Goal: Information Seeking & Learning: Understand process/instructions

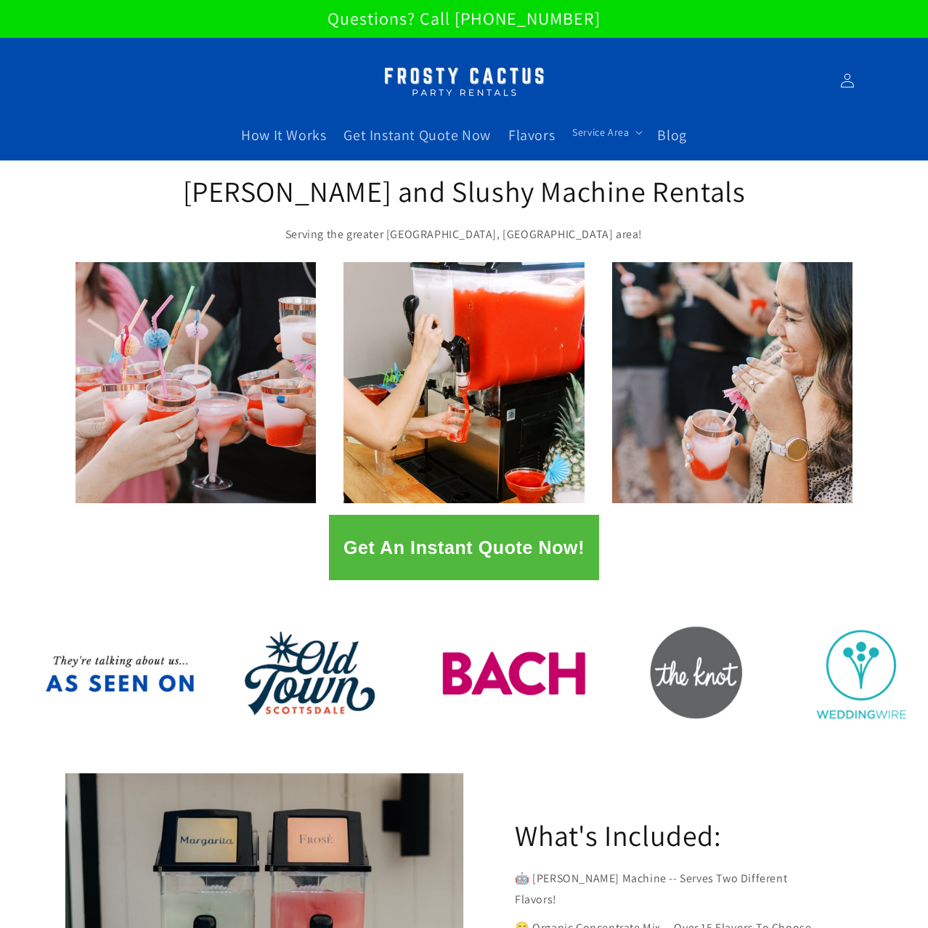
scroll to position [741, 0]
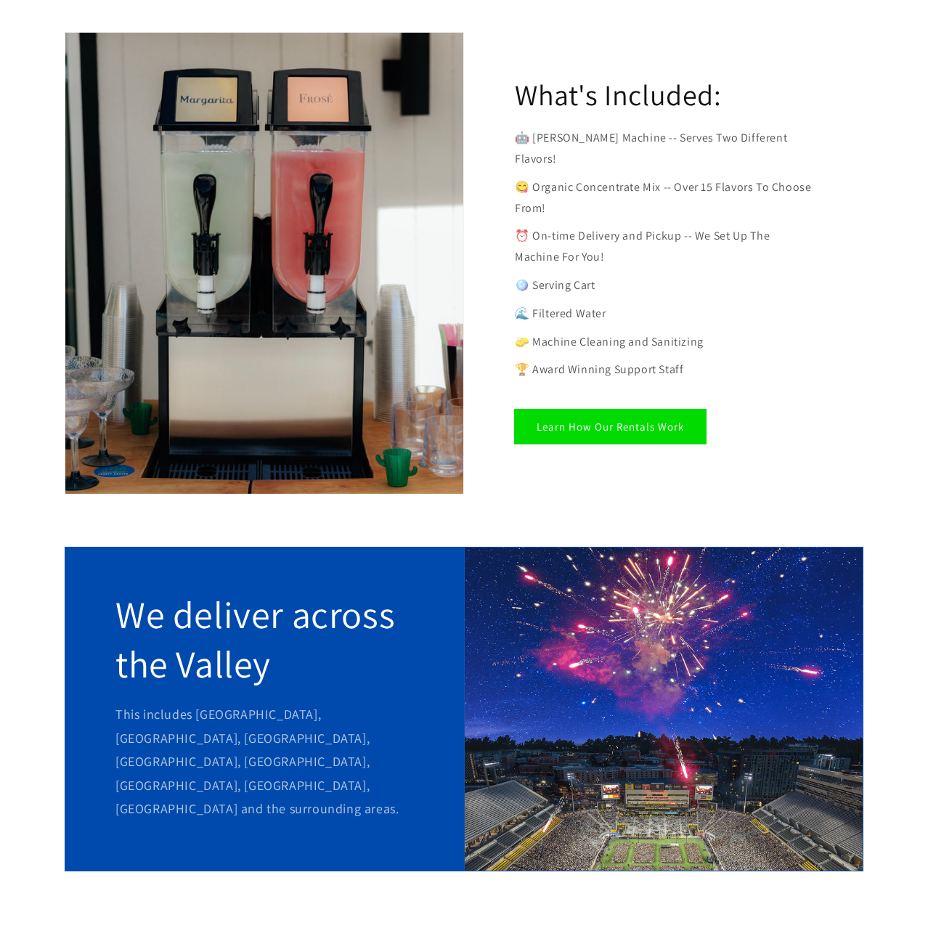
click at [636, 410] on link "Learn How Our Rentals Work" at bounding box center [610, 427] width 191 height 34
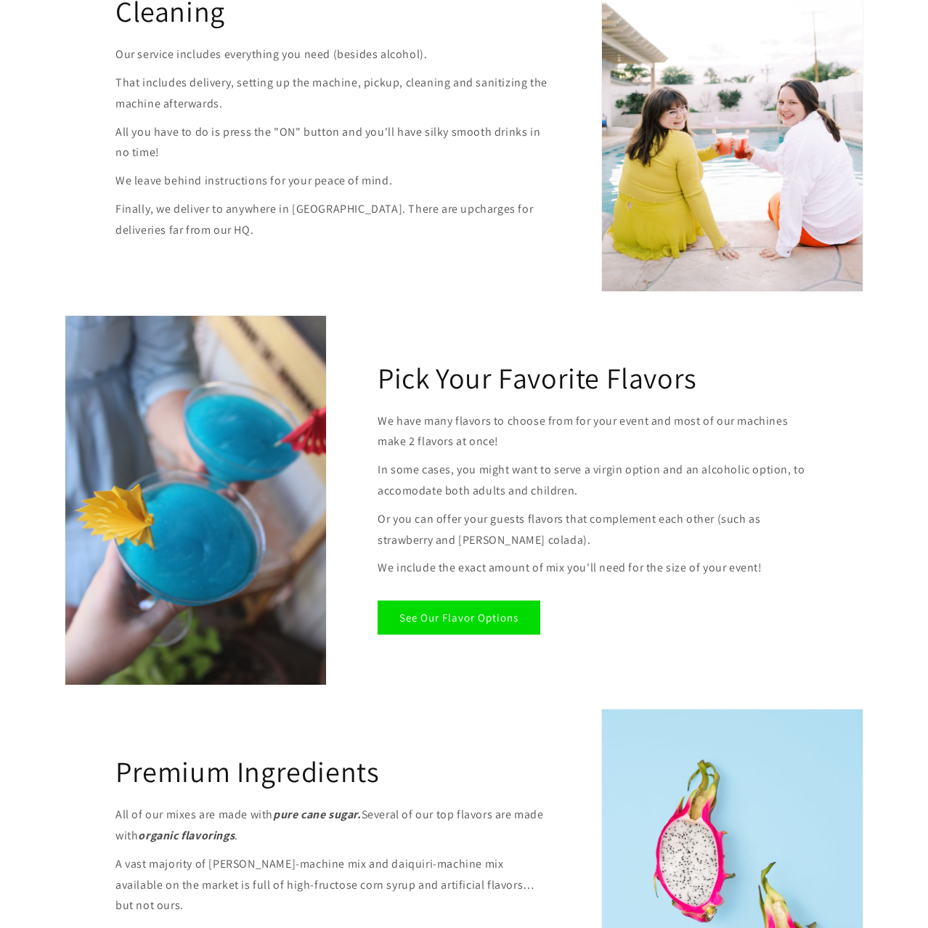
scroll to position [1235, 0]
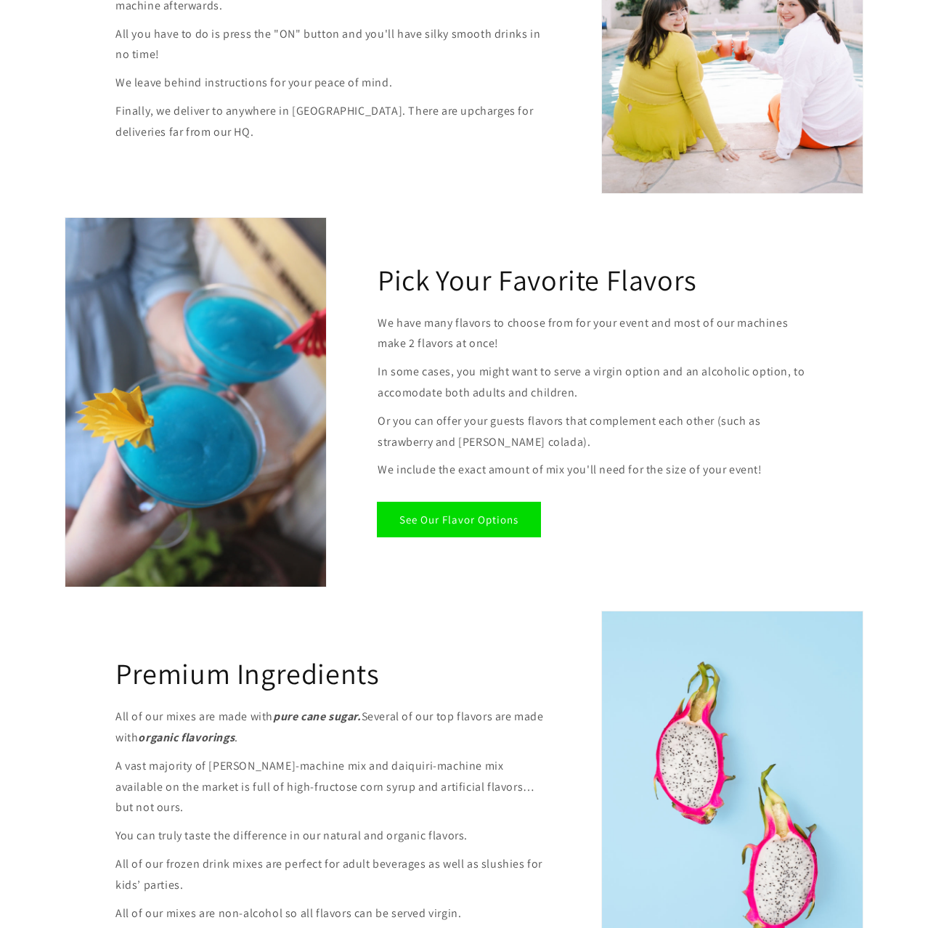
click at [421, 527] on link "See Our Flavor Options" at bounding box center [459, 520] width 163 height 34
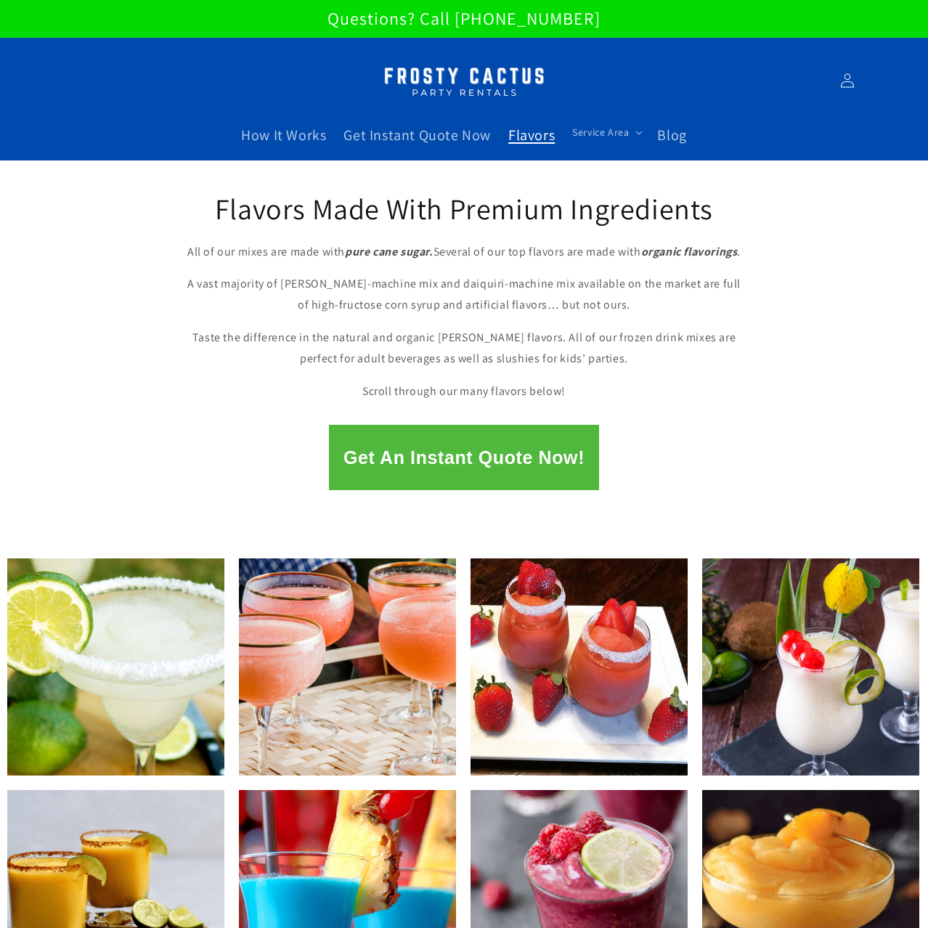
click at [447, 455] on button "Get An Instant Quote Now!" at bounding box center [464, 457] width 270 height 65
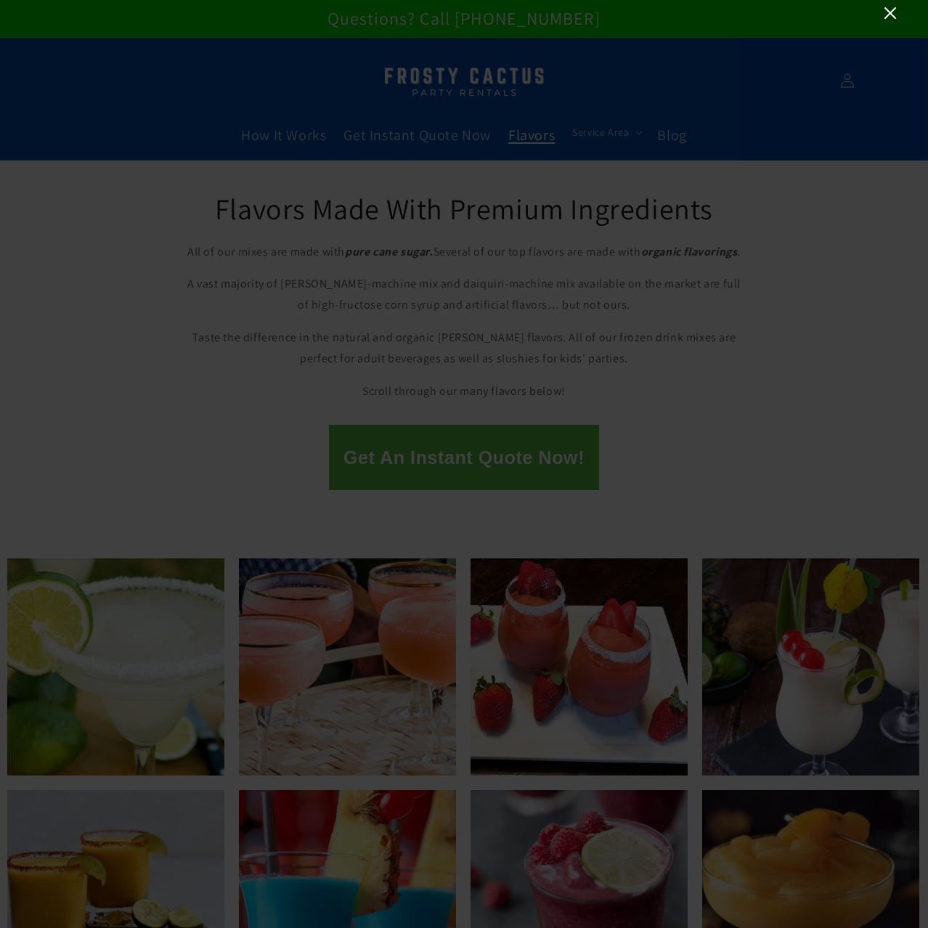
click at [895, 20] on icon "Close" at bounding box center [890, 12] width 17 height 17
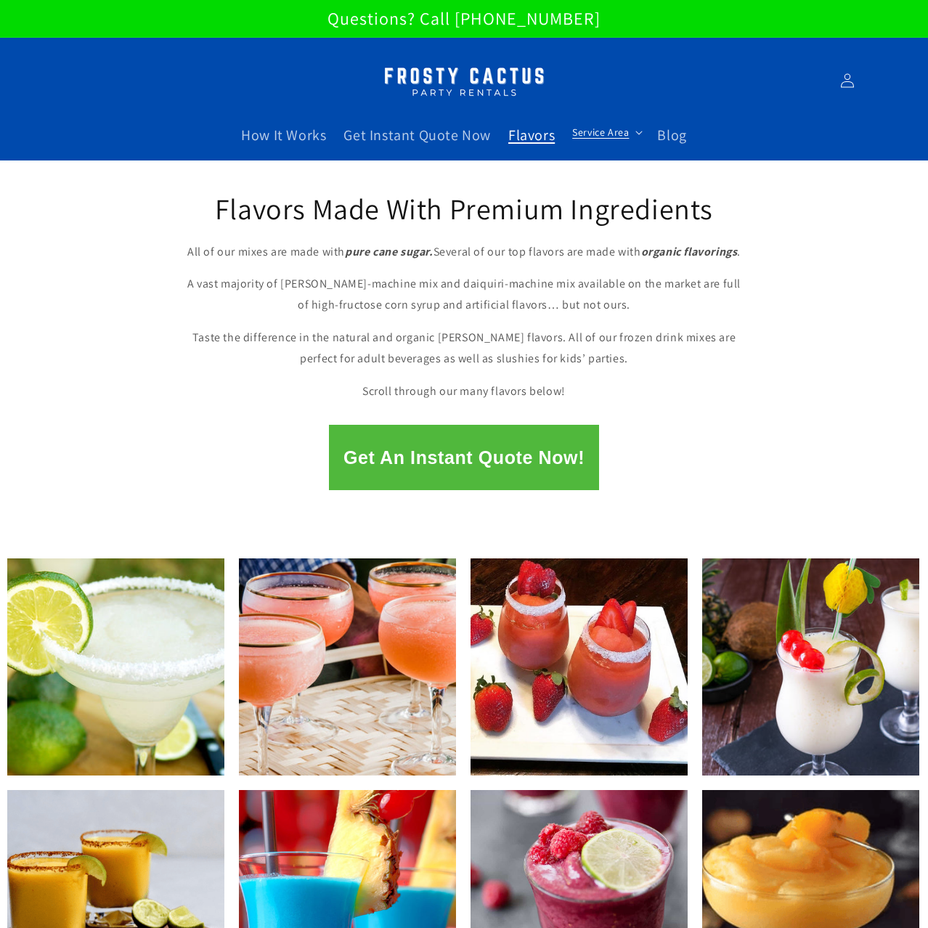
click at [601, 140] on summary "Service Area" at bounding box center [606, 132] width 85 height 31
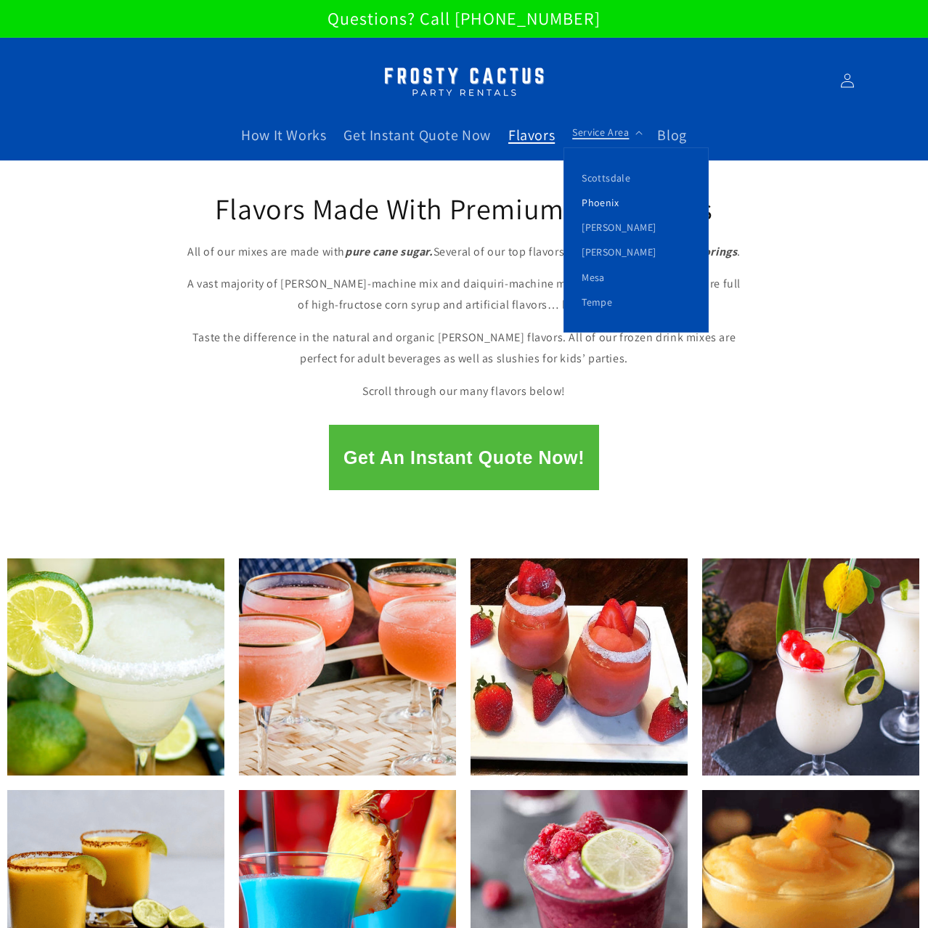
click at [606, 209] on link "Phoenix" at bounding box center [636, 202] width 144 height 25
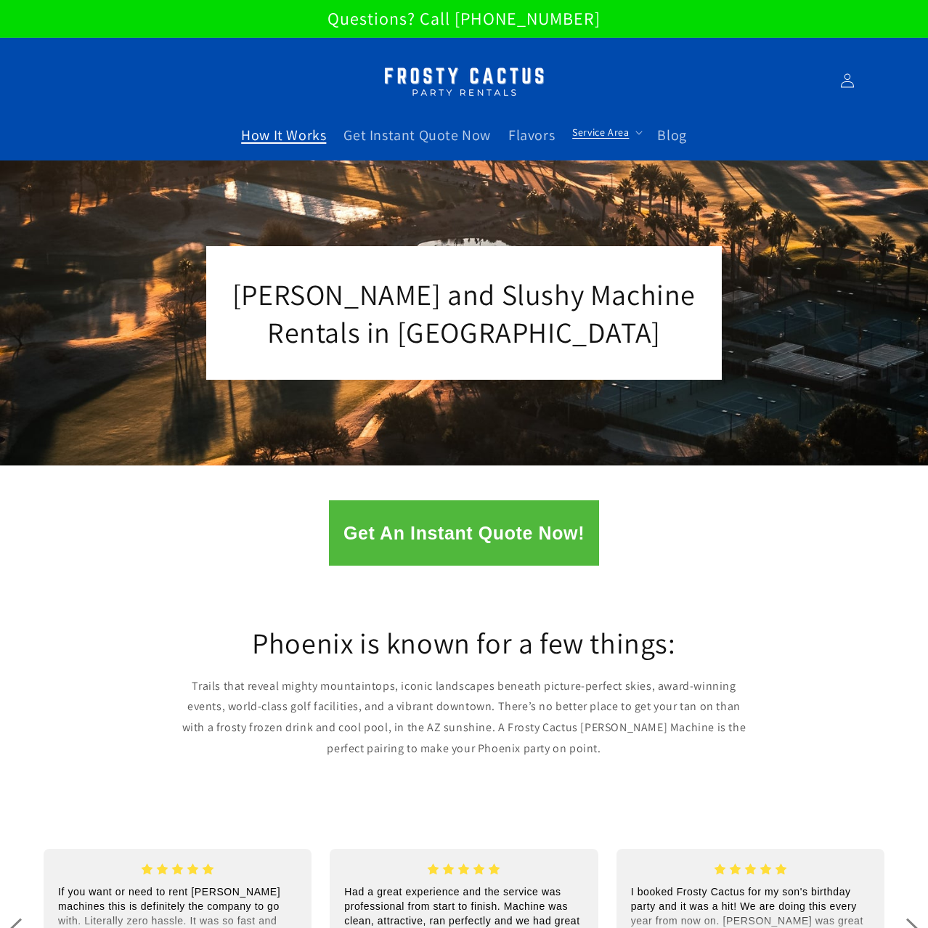
click at [272, 131] on span "How It Works" at bounding box center [283, 135] width 85 height 19
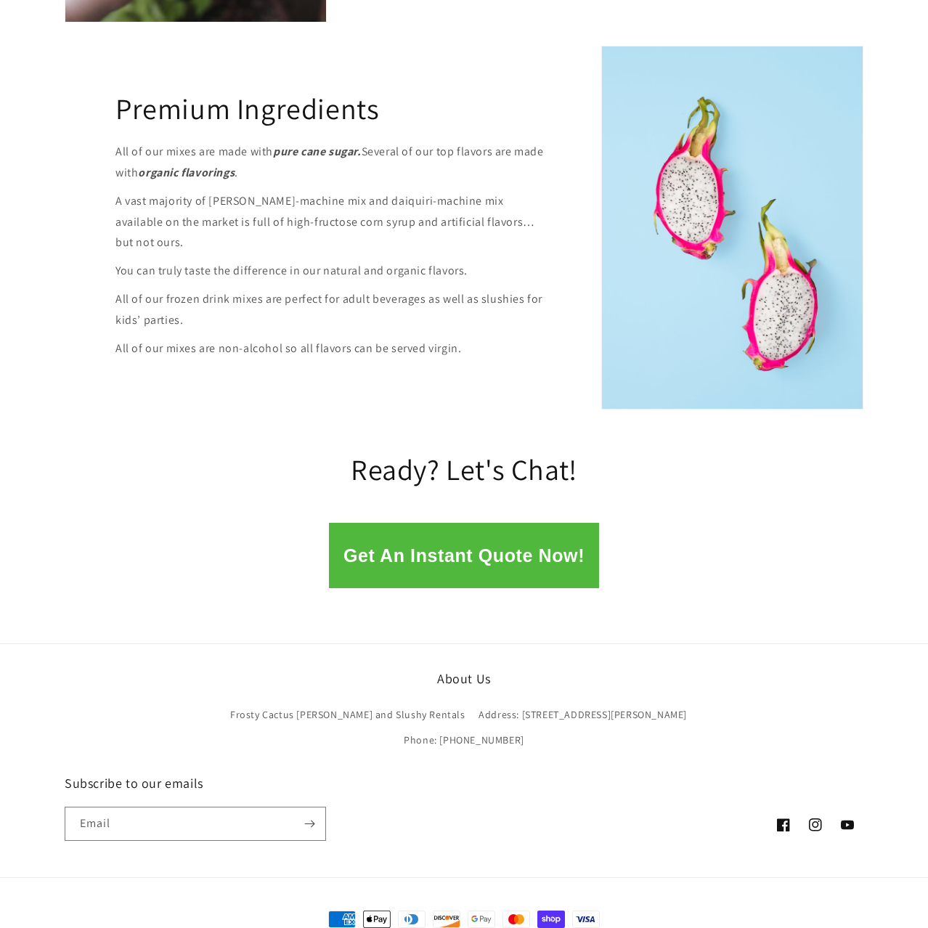
scroll to position [1805, 0]
